Goal: Answer question/provide support

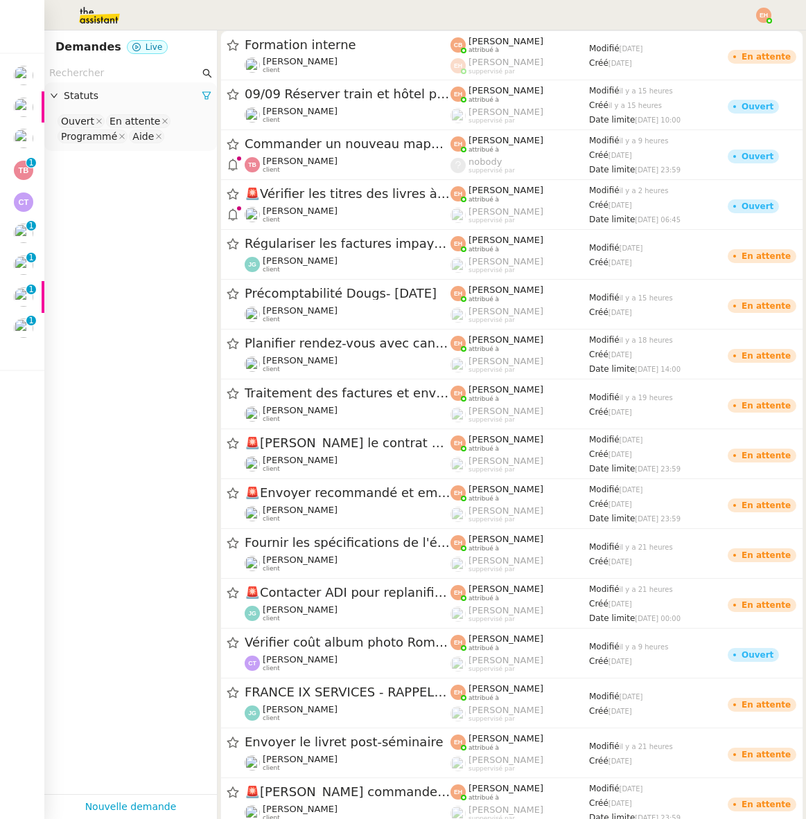
click at [96, 17] on img at bounding box center [88, 15] width 107 height 30
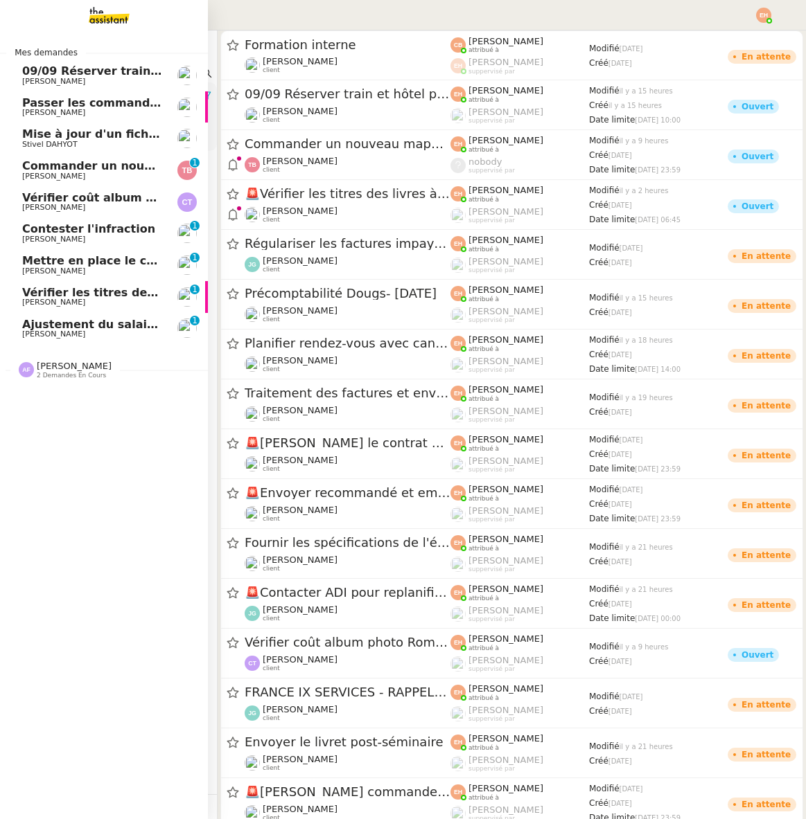
click at [90, 330] on span "[PERSON_NAME]" at bounding box center [92, 334] width 140 height 8
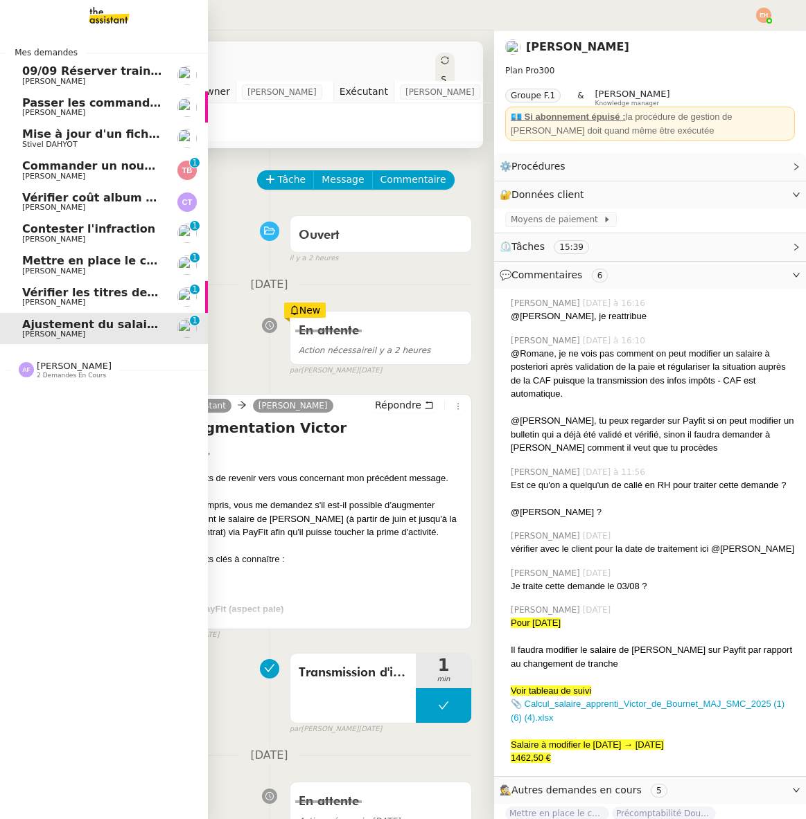
click at [85, 373] on span "2 demandes en cours" at bounding box center [71, 376] width 69 height 8
click at [53, 290] on span "Vérifier les titres des livres à recevoir" at bounding box center [140, 292] width 236 height 13
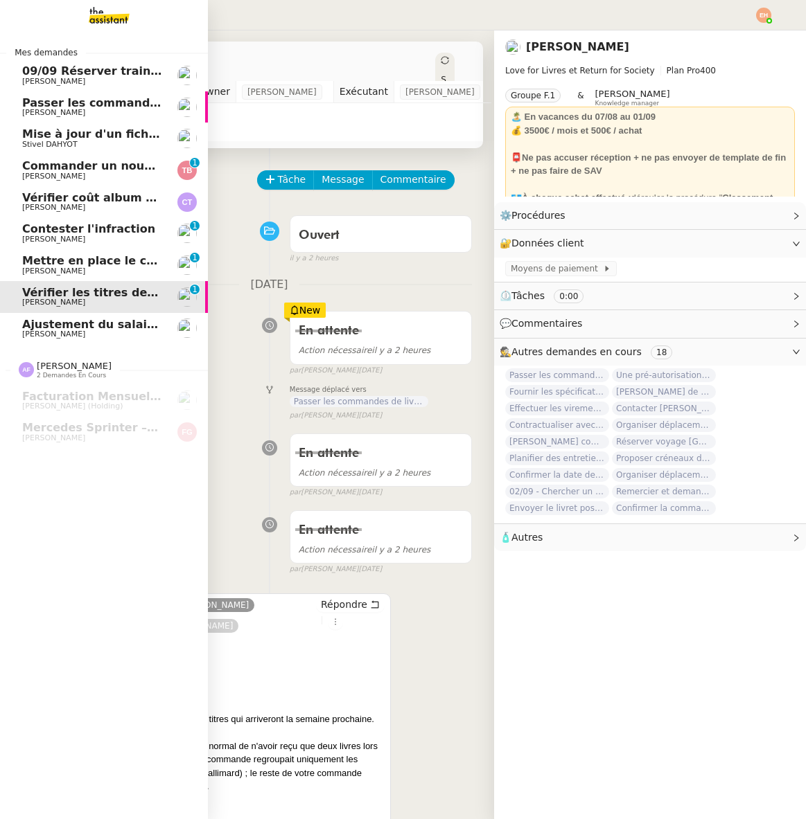
click at [105, 167] on span "Commander un nouveau mapping pour AINDEX" at bounding box center [169, 165] width 294 height 13
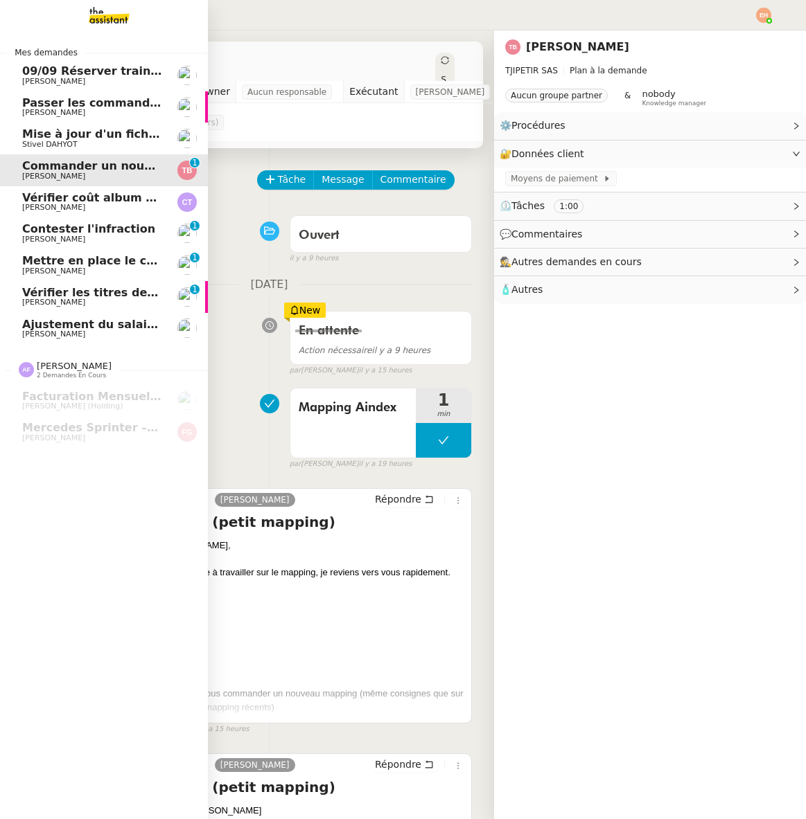
click at [121, 109] on span "[PERSON_NAME]" at bounding box center [92, 113] width 140 height 8
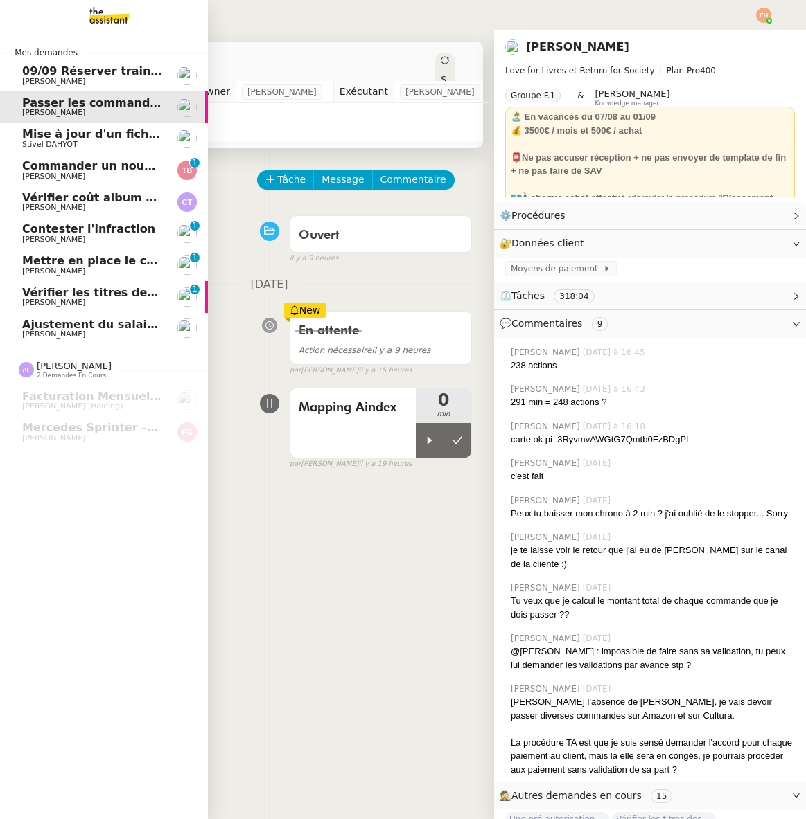
click at [121, 130] on span "Mise à jour d'un fichier de formation - [DATE]" at bounding box center [163, 133] width 283 height 13
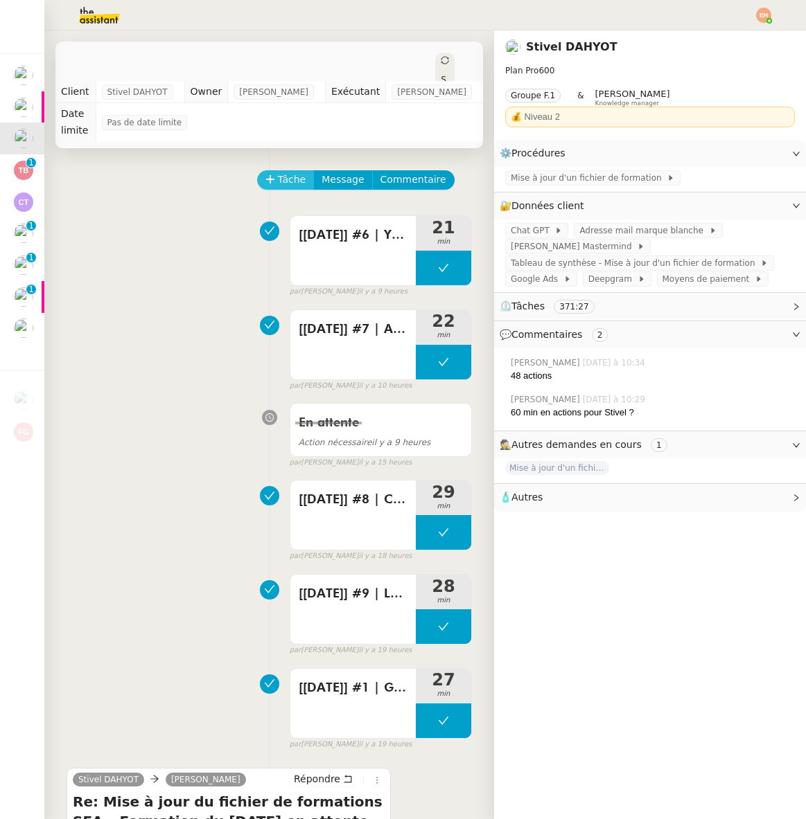
click at [295, 181] on span "Tâche" at bounding box center [292, 180] width 28 height 16
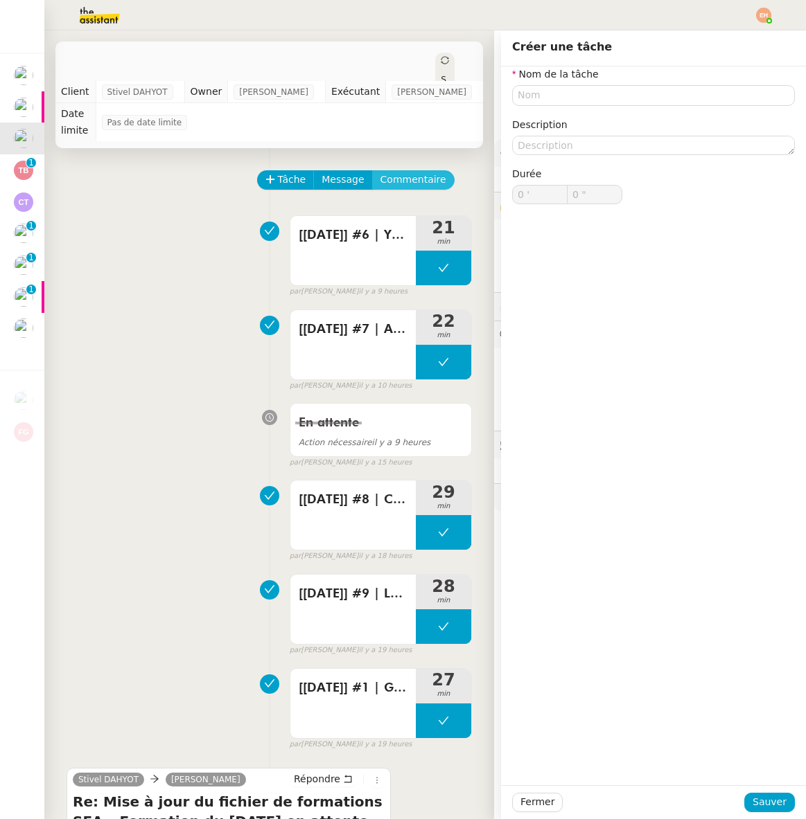
click at [434, 172] on span "Commentaire" at bounding box center [413, 180] width 66 height 16
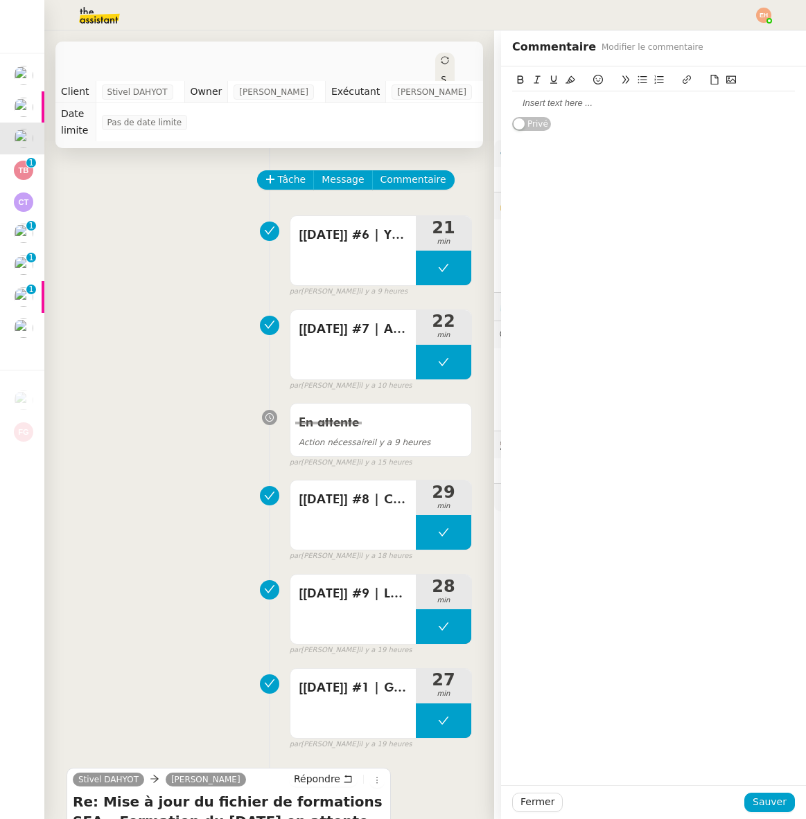
click at [608, 98] on div at bounding box center [653, 103] width 283 height 12
click at [753, 804] on button "Sauver" at bounding box center [769, 802] width 51 height 19
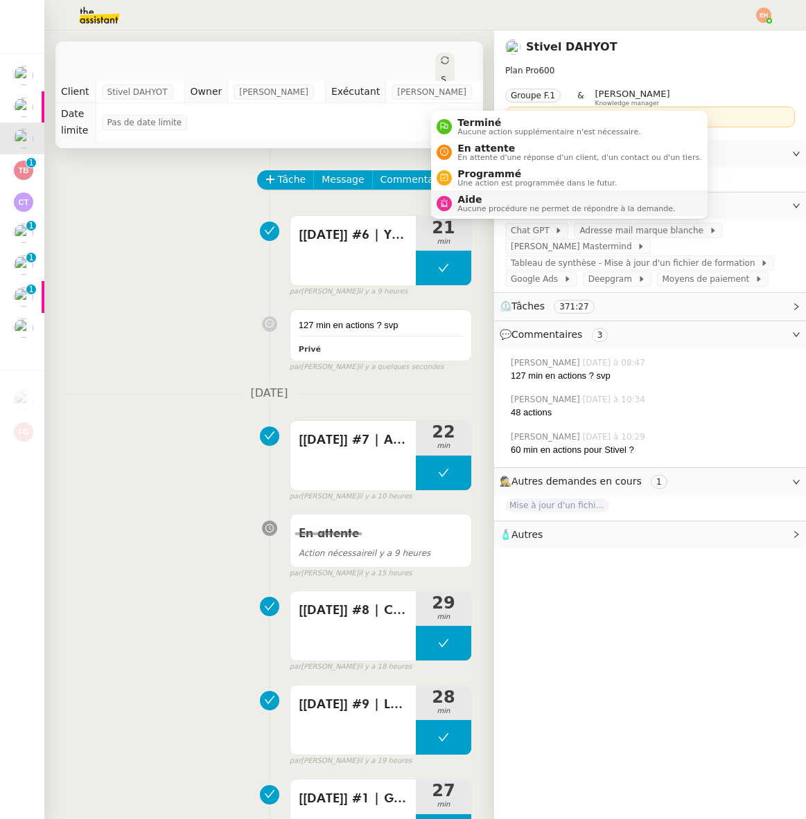
click at [483, 199] on span "Aide" at bounding box center [566, 199] width 218 height 11
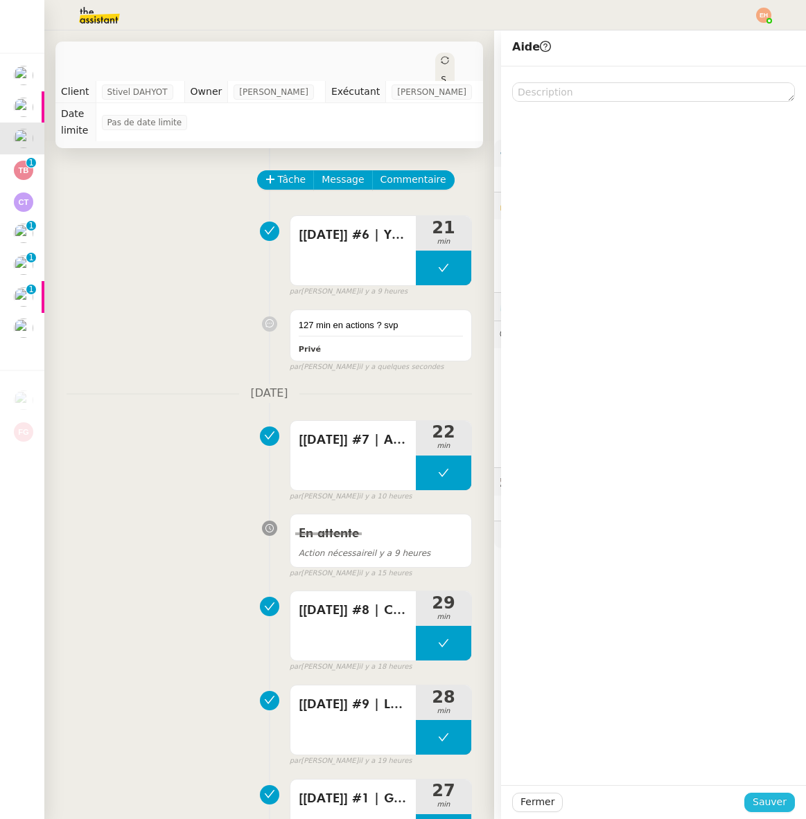
click at [764, 803] on span "Sauver" at bounding box center [769, 803] width 34 height 16
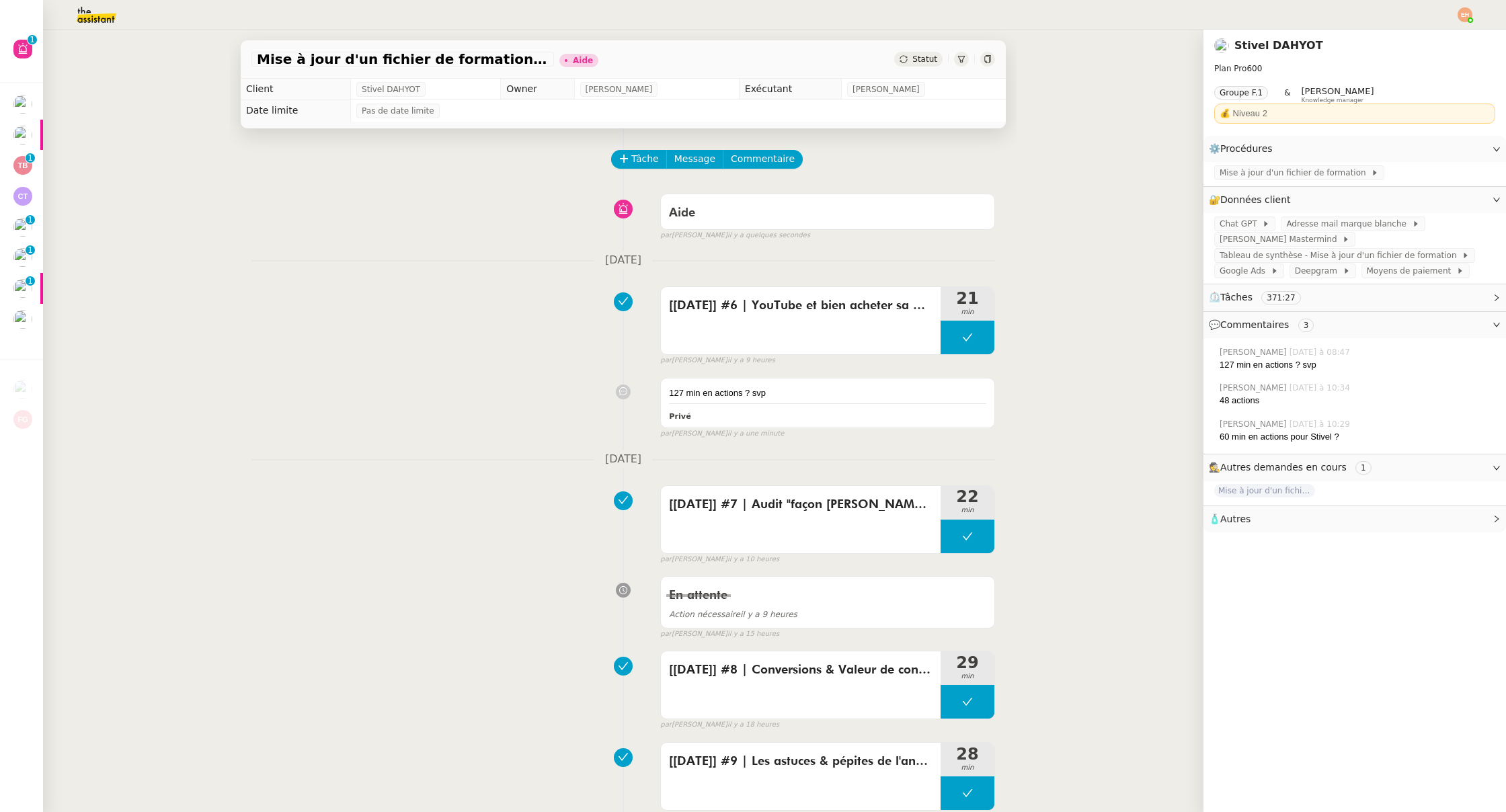
click at [781, 16] on img at bounding box center [1464, 15] width 15 height 15
click at [781, 33] on li "Suivi" at bounding box center [1428, 38] width 87 height 18
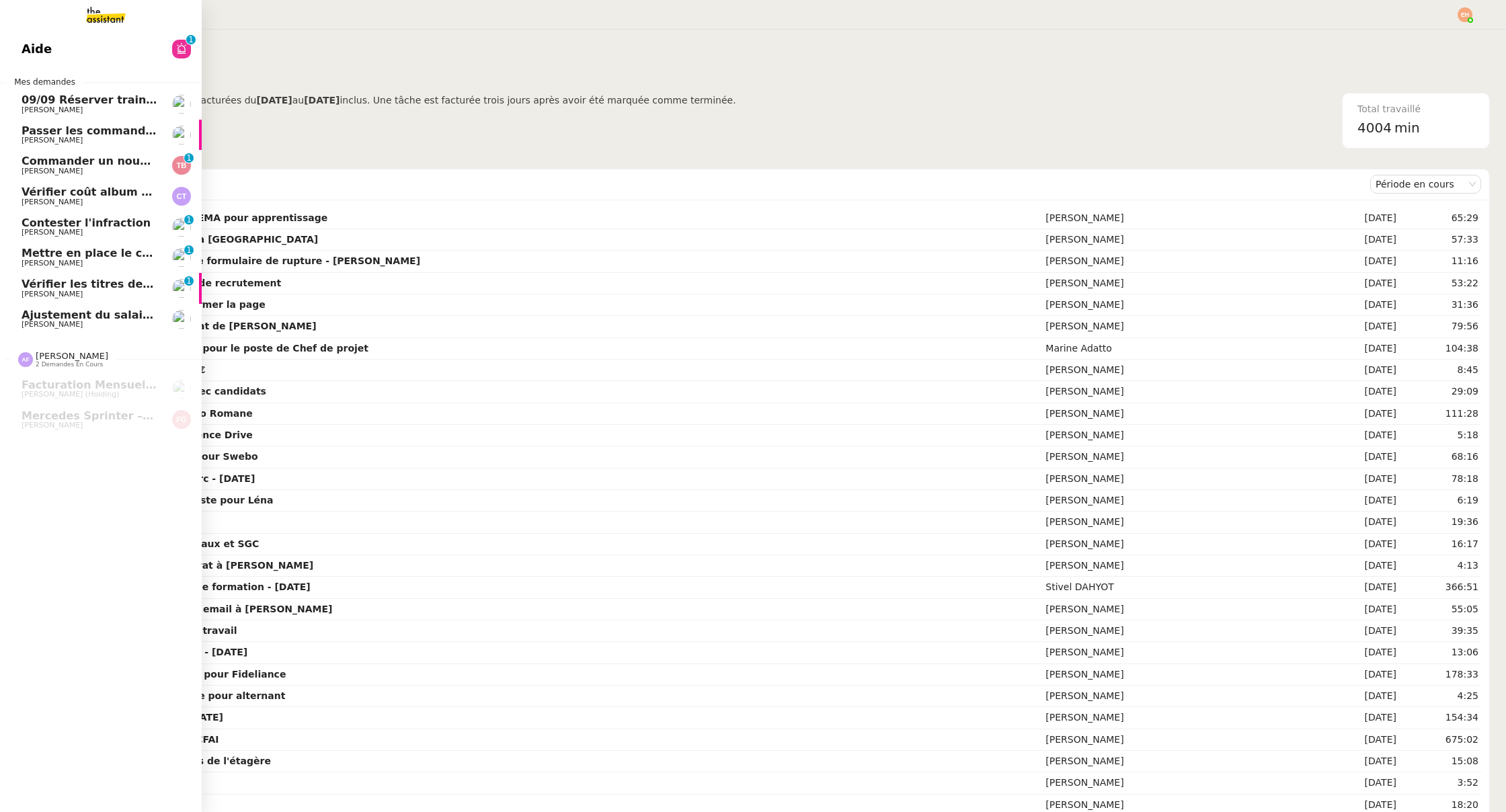
click at [78, 309] on span "Ajustement du salaire Payfit - [PERSON_NAME]" at bounding box center [163, 314] width 283 height 13
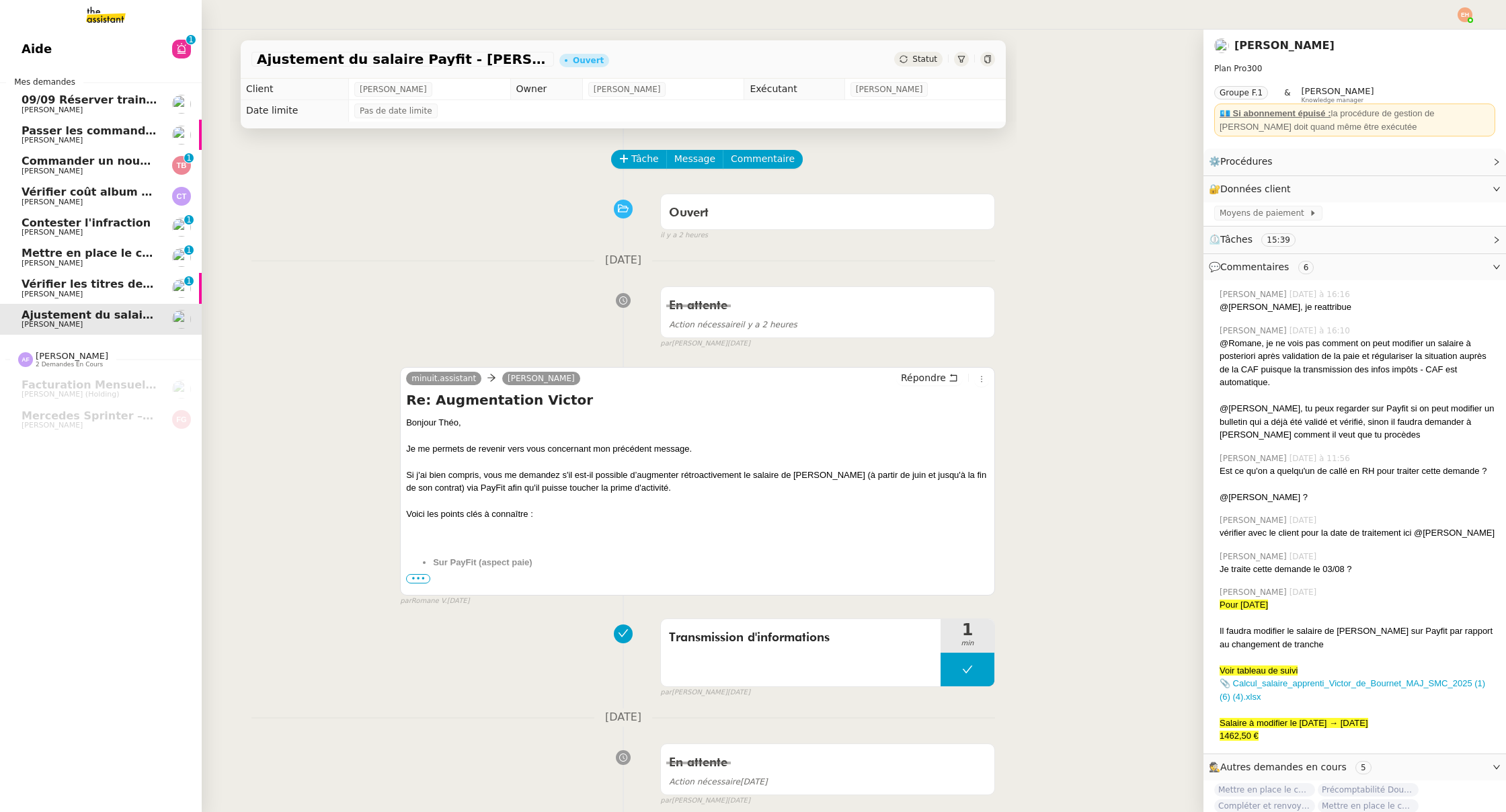
click at [82, 277] on span "Vérifier les titres des livres à recevoir" at bounding box center [136, 283] width 229 height 13
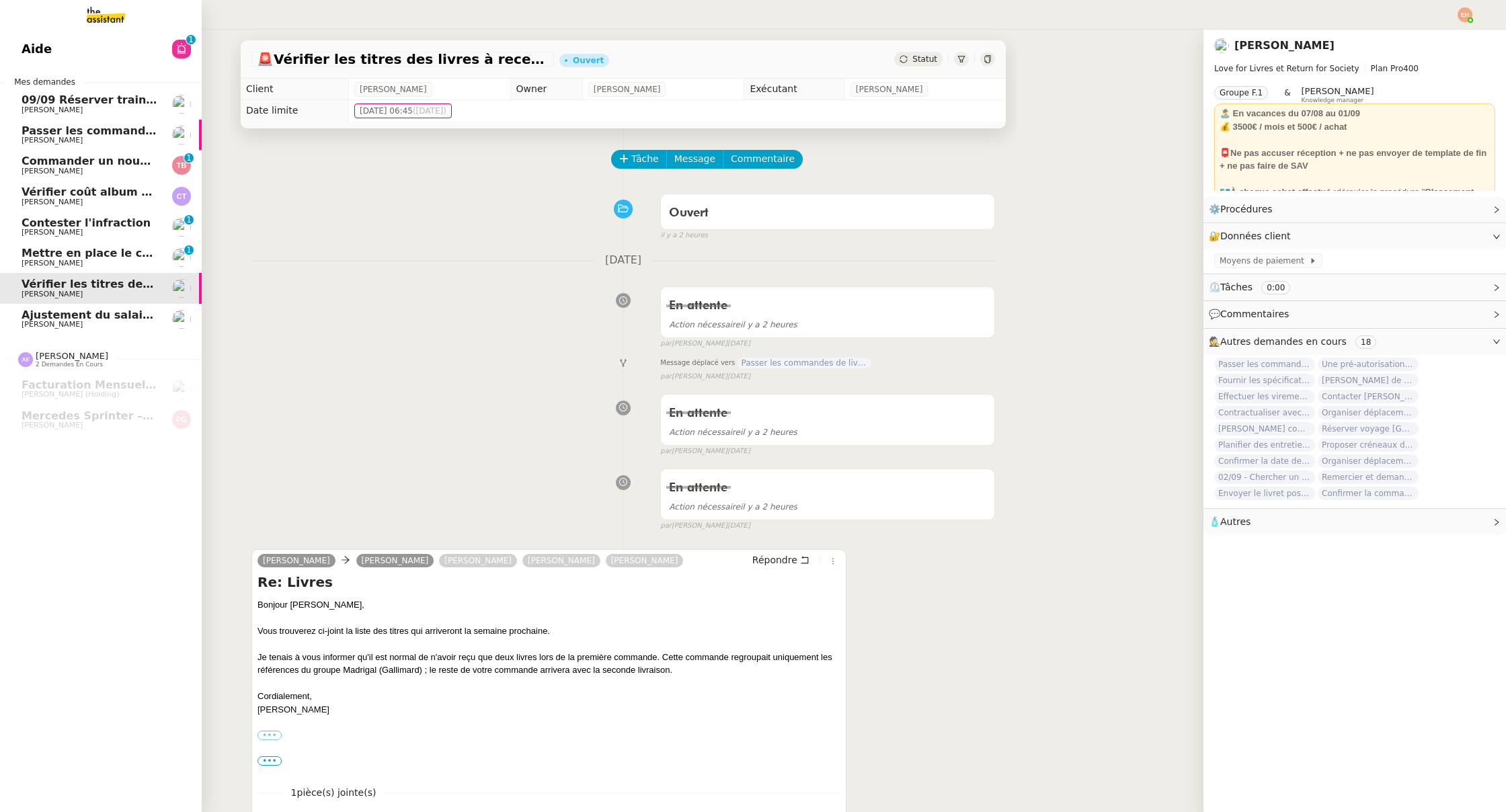
click at [119, 246] on span "Mettre en place le contrat de [PERSON_NAME]" at bounding box center [162, 252] width 281 height 13
